Goal: Information Seeking & Learning: Learn about a topic

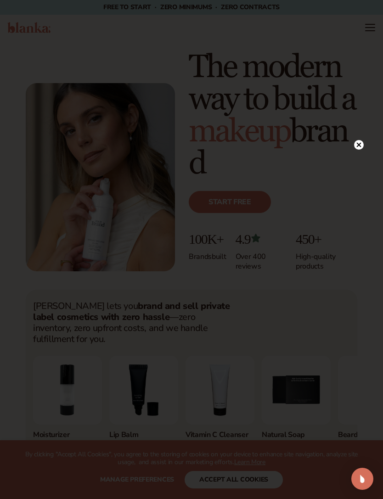
click at [359, 140] on div at bounding box center [359, 145] width 10 height 16
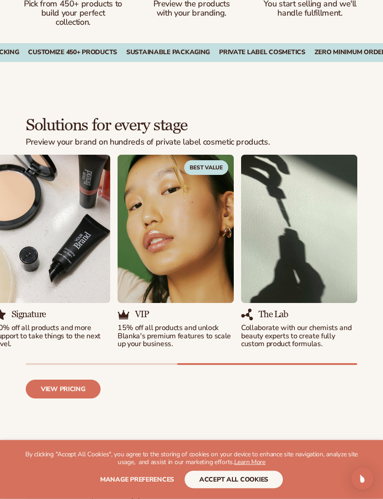
scroll to position [891, 0]
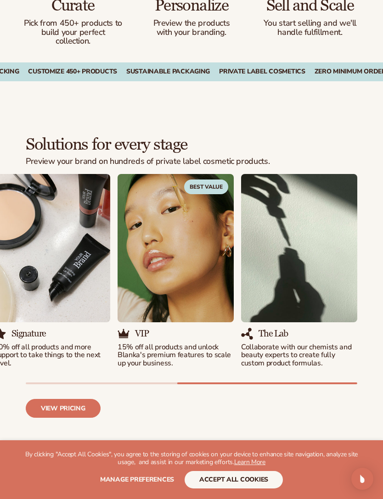
click at [241, 488] on button "accept all cookies" at bounding box center [234, 479] width 98 height 17
click at [246, 488] on button "accept all cookies" at bounding box center [234, 479] width 98 height 17
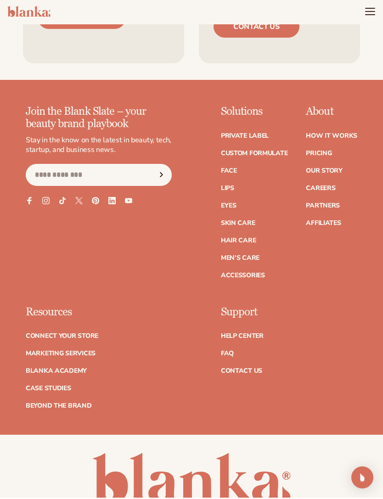
scroll to position [4579, 0]
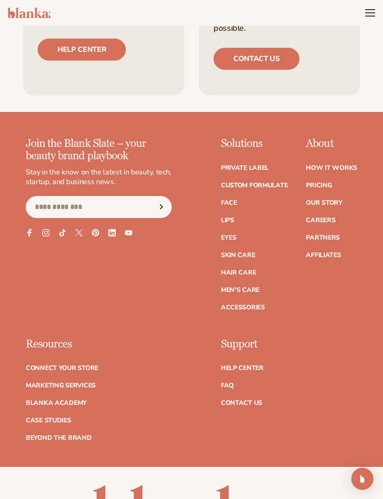
click at [250, 400] on link "Contact Us" at bounding box center [241, 403] width 41 height 6
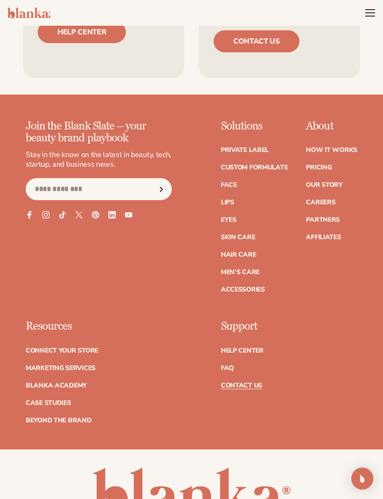
scroll to position [631, 0]
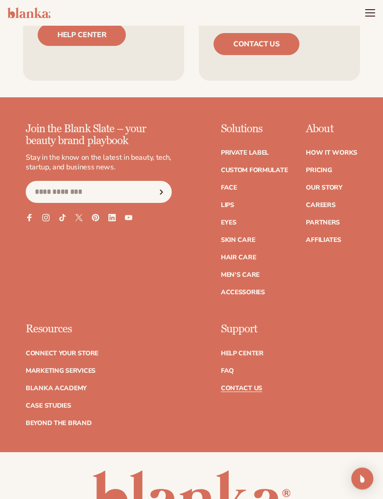
click at [251, 272] on link "Men's Care" at bounding box center [240, 275] width 39 height 6
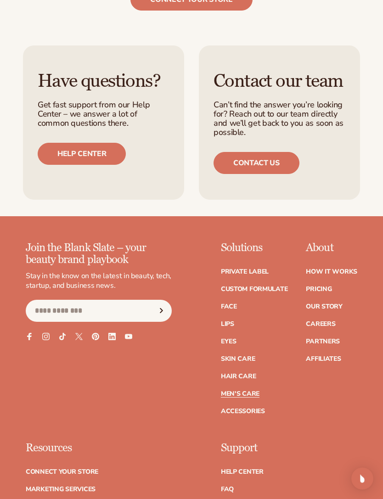
scroll to position [1751, 0]
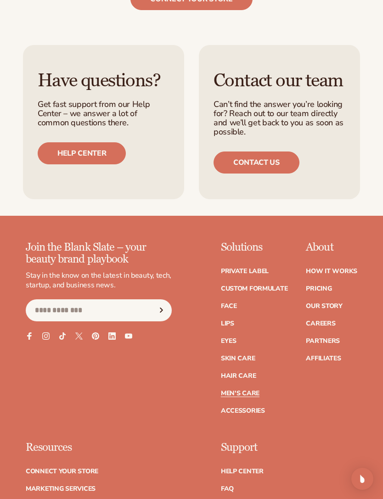
click at [322, 286] on link "Pricing" at bounding box center [319, 289] width 26 height 6
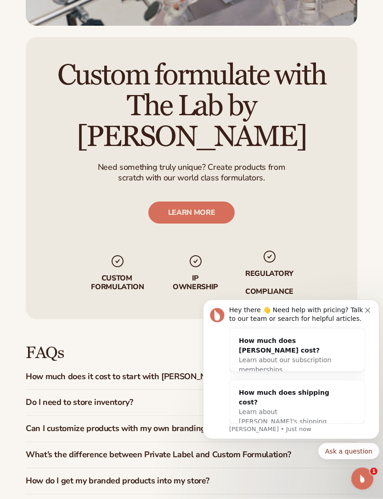
scroll to position [1264, 0]
click at [367, 310] on icon "Dismiss notification" at bounding box center [367, 310] width 5 height 5
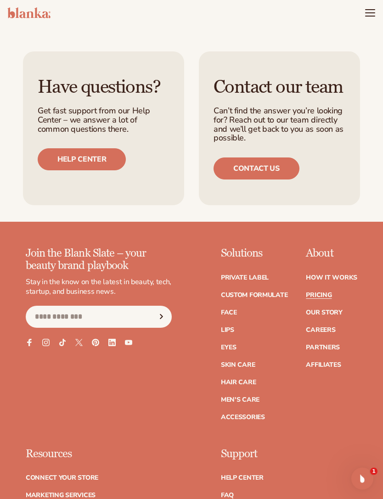
scroll to position [1813, 0]
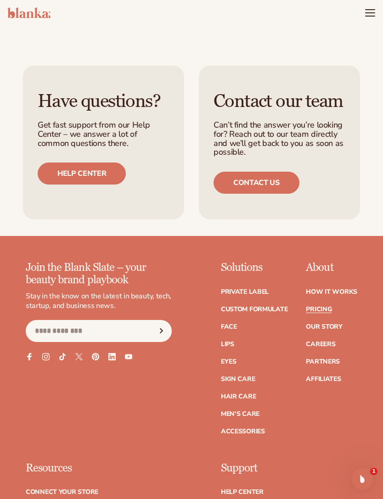
click at [330, 324] on link "Our Story" at bounding box center [324, 327] width 36 height 6
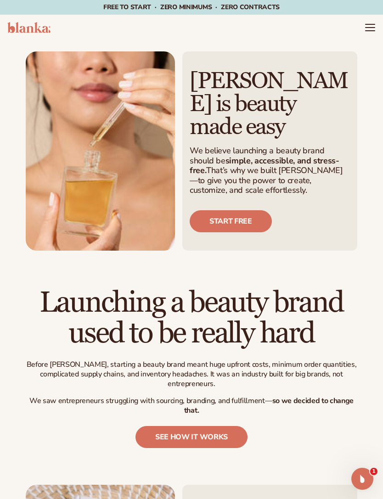
click at [367, 25] on icon "Menu" at bounding box center [370, 27] width 11 height 11
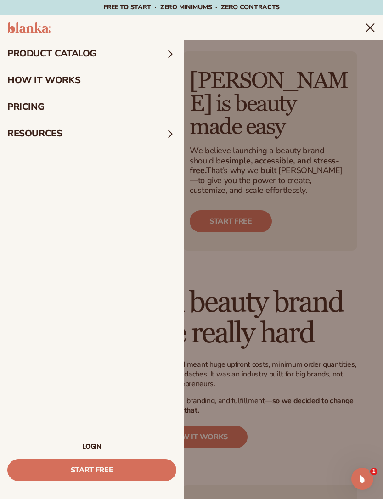
click at [77, 107] on link "pricing" at bounding box center [92, 107] width 184 height 27
click at [1, 341] on nav "product catalog product catalog" at bounding box center [92, 241] width 184 height 403
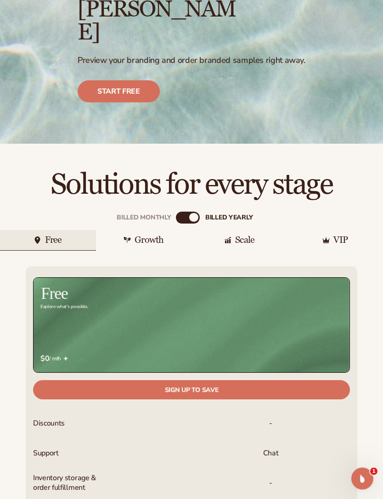
scroll to position [129, 0]
click at [155, 236] on div "Growth" at bounding box center [149, 240] width 29 height 9
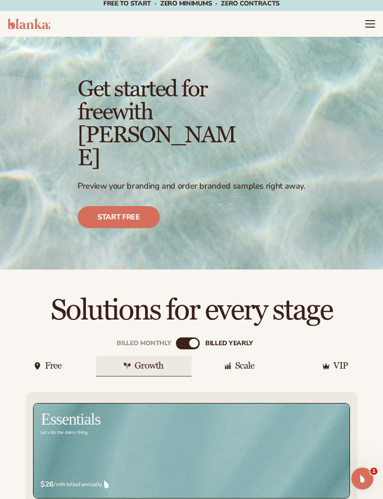
scroll to position [0, 0]
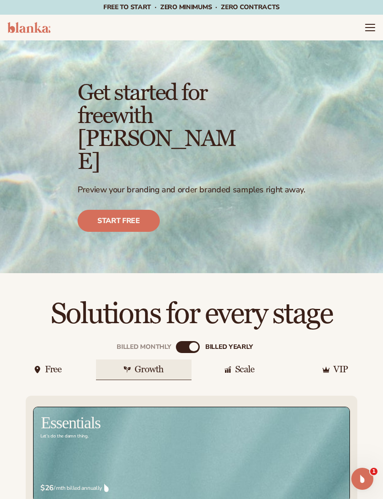
click at [372, 23] on icon "Menu" at bounding box center [370, 27] width 11 height 11
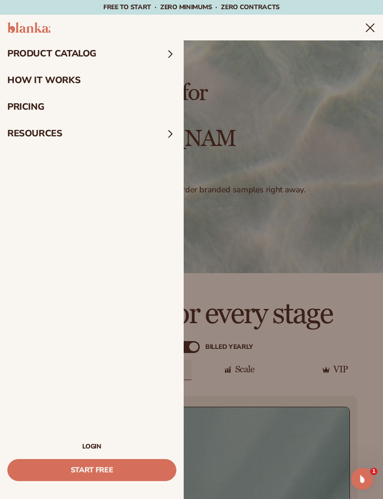
click at [365, 33] on summary "Menu" at bounding box center [370, 27] width 11 height 11
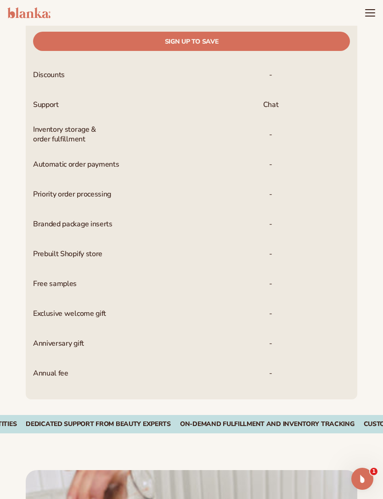
scroll to position [474, 0]
